Goal: Transaction & Acquisition: Purchase product/service

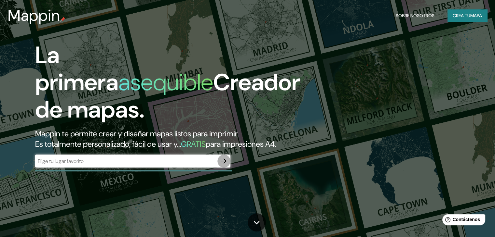
click at [225, 165] on icon "button" at bounding box center [224, 161] width 8 height 8
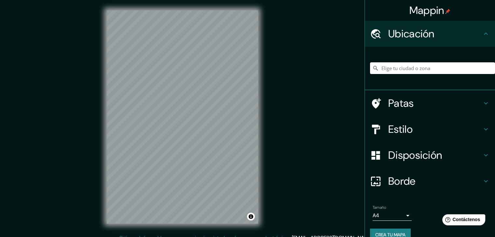
click at [410, 67] on input "Elige tu ciudad o zona" at bounding box center [432, 68] width 125 height 12
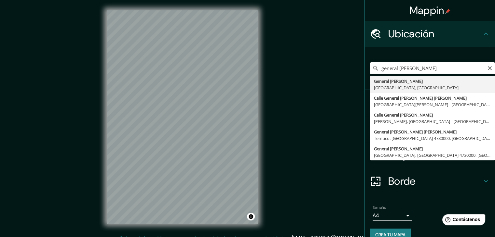
type input "General [PERSON_NAME], [GEOGRAPHIC_DATA], [GEOGRAPHIC_DATA]"
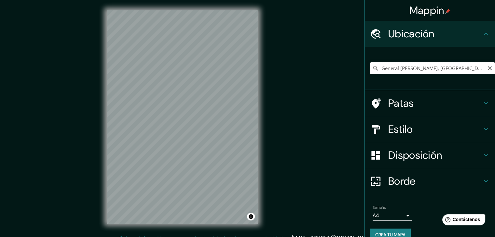
click at [416, 67] on input "General [PERSON_NAME], [GEOGRAPHIC_DATA], [GEOGRAPHIC_DATA]" at bounding box center [432, 68] width 125 height 12
click at [452, 64] on input "General [PERSON_NAME], [GEOGRAPHIC_DATA], [GEOGRAPHIC_DATA]" at bounding box center [432, 68] width 125 height 12
click at [450, 69] on input "General [PERSON_NAME], [GEOGRAPHIC_DATA], [GEOGRAPHIC_DATA]" at bounding box center [432, 68] width 125 height 12
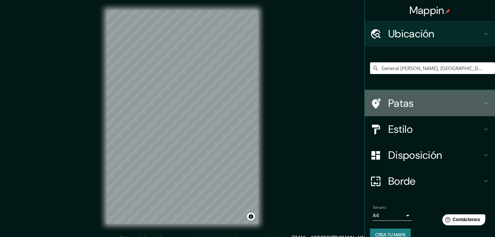
click at [445, 104] on h4 "Patas" at bounding box center [435, 103] width 94 height 13
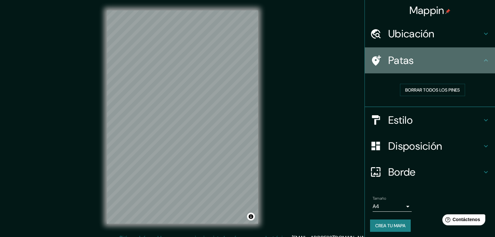
click at [453, 68] on div "Patas" at bounding box center [430, 60] width 130 height 26
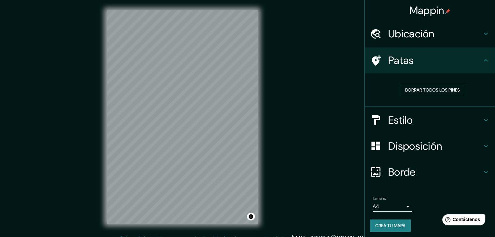
click at [431, 37] on h4 "Ubicación" at bounding box center [435, 33] width 94 height 13
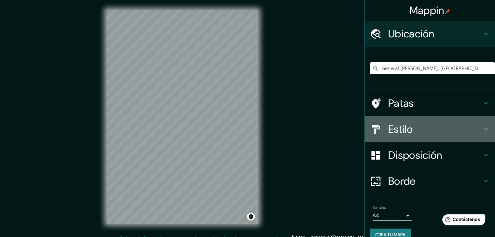
click at [420, 128] on h4 "Estilo" at bounding box center [435, 129] width 94 height 13
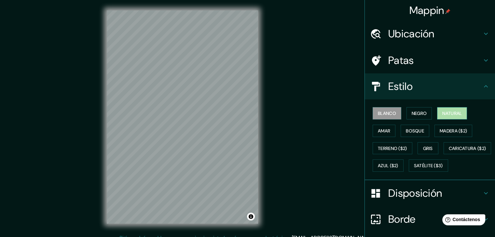
click at [444, 109] on font "Natural" at bounding box center [452, 113] width 20 height 8
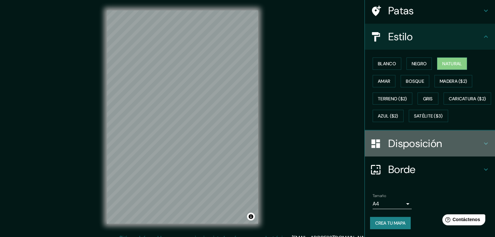
click at [409, 138] on font "Disposición" at bounding box center [415, 144] width 54 height 14
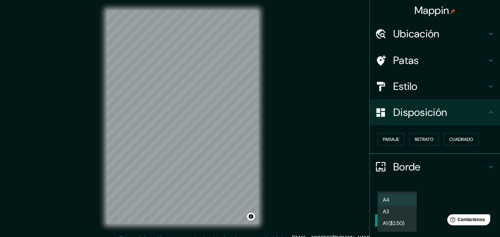
click at [409, 198] on body "Mappin Ubicación General [PERSON_NAME], [GEOGRAPHIC_DATA], [GEOGRAPHIC_DATA] Pa…" at bounding box center [250, 118] width 500 height 237
click at [405, 211] on li "A3" at bounding box center [396, 213] width 39 height 12
type input "a4"
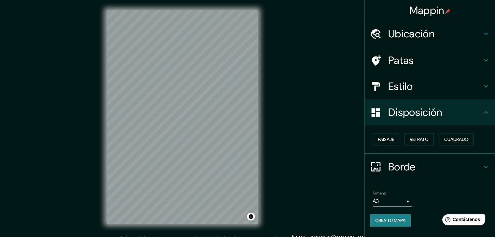
click at [429, 37] on font "Ubicación" at bounding box center [411, 34] width 46 height 14
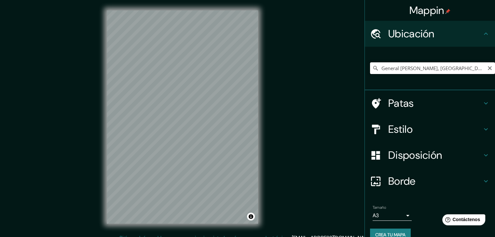
click at [414, 67] on input "General [PERSON_NAME], [GEOGRAPHIC_DATA], [GEOGRAPHIC_DATA]" at bounding box center [432, 68] width 125 height 12
drag, startPoint x: 406, startPoint y: 68, endPoint x: 358, endPoint y: 67, distance: 48.5
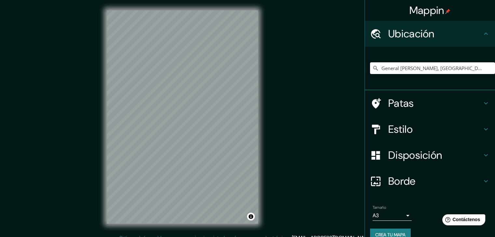
click at [358, 67] on div "Mappin Ubicación General [PERSON_NAME], [GEOGRAPHIC_DATA], [GEOGRAPHIC_DATA] Pa…" at bounding box center [247, 122] width 495 height 245
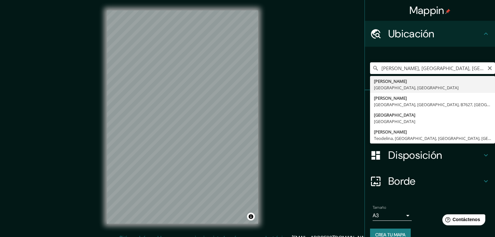
type input "[PERSON_NAME], [GEOGRAPHIC_DATA], [GEOGRAPHIC_DATA]"
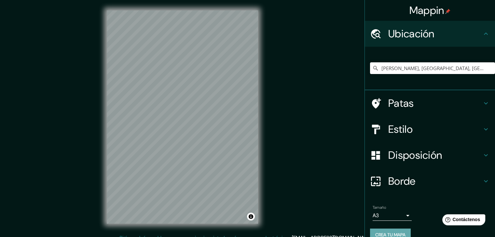
click at [386, 231] on font "Crea tu mapa" at bounding box center [390, 235] width 30 height 8
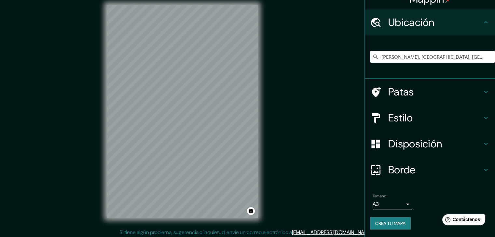
scroll to position [7, 0]
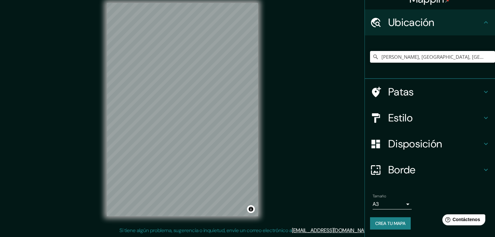
click at [391, 222] on font "Crea tu mapa" at bounding box center [390, 224] width 30 height 6
